Goal: Task Accomplishment & Management: Manage account settings

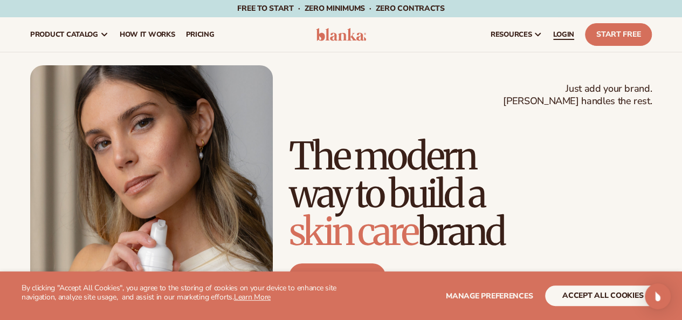
click at [556, 32] on span "LOGIN" at bounding box center [563, 34] width 21 height 9
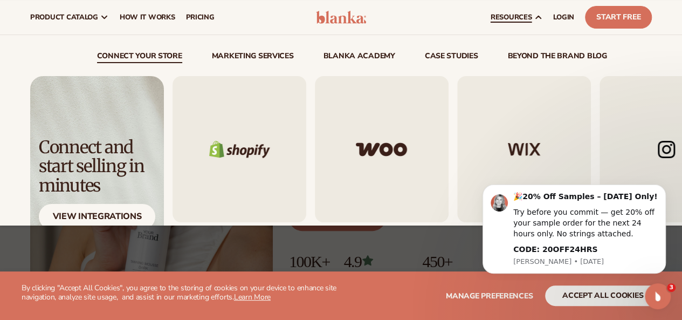
scroll to position [55, 0]
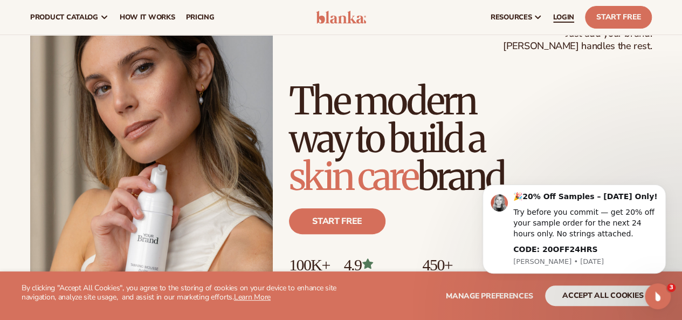
click at [563, 16] on span "LOGIN" at bounding box center [563, 17] width 21 height 9
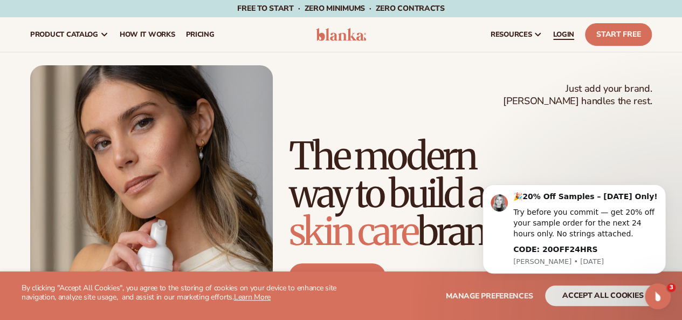
click at [569, 34] on span "LOGIN" at bounding box center [563, 34] width 21 height 9
